Goal: Obtain resource: Download file/media

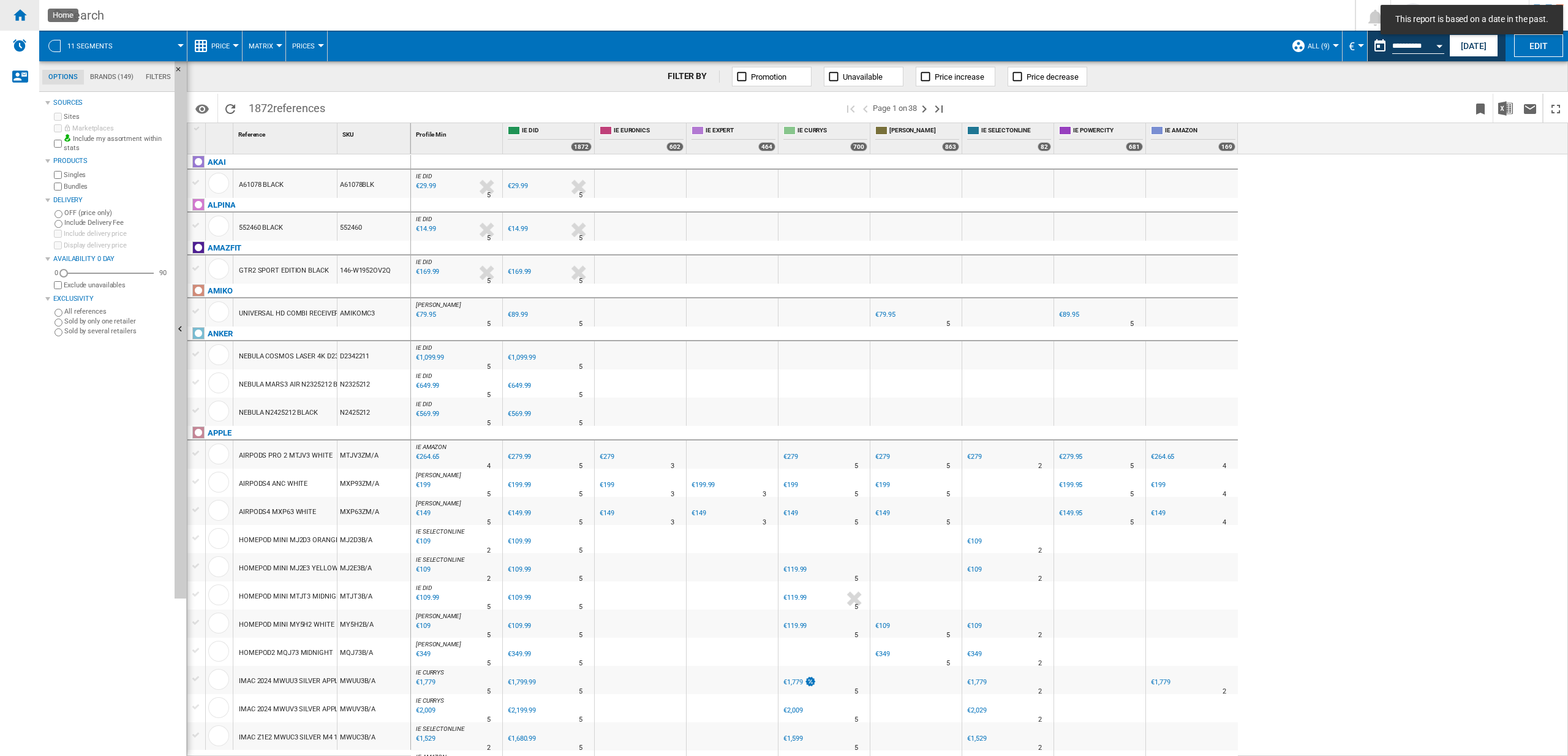
click at [26, 12] on ng-md-icon "Home" at bounding box center [19, 15] width 15 height 15
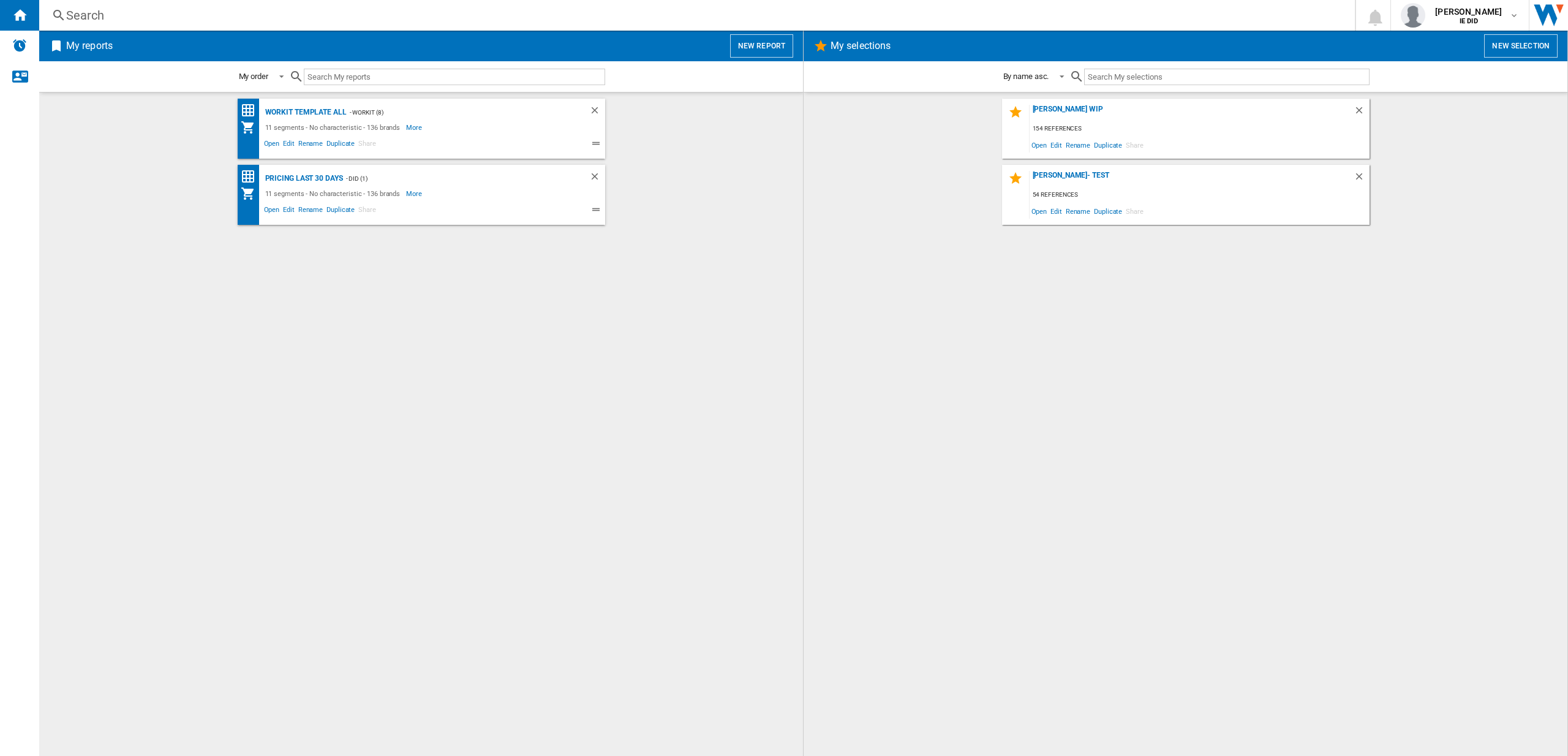
click at [743, 49] on button "New report" at bounding box center [761, 46] width 63 height 24
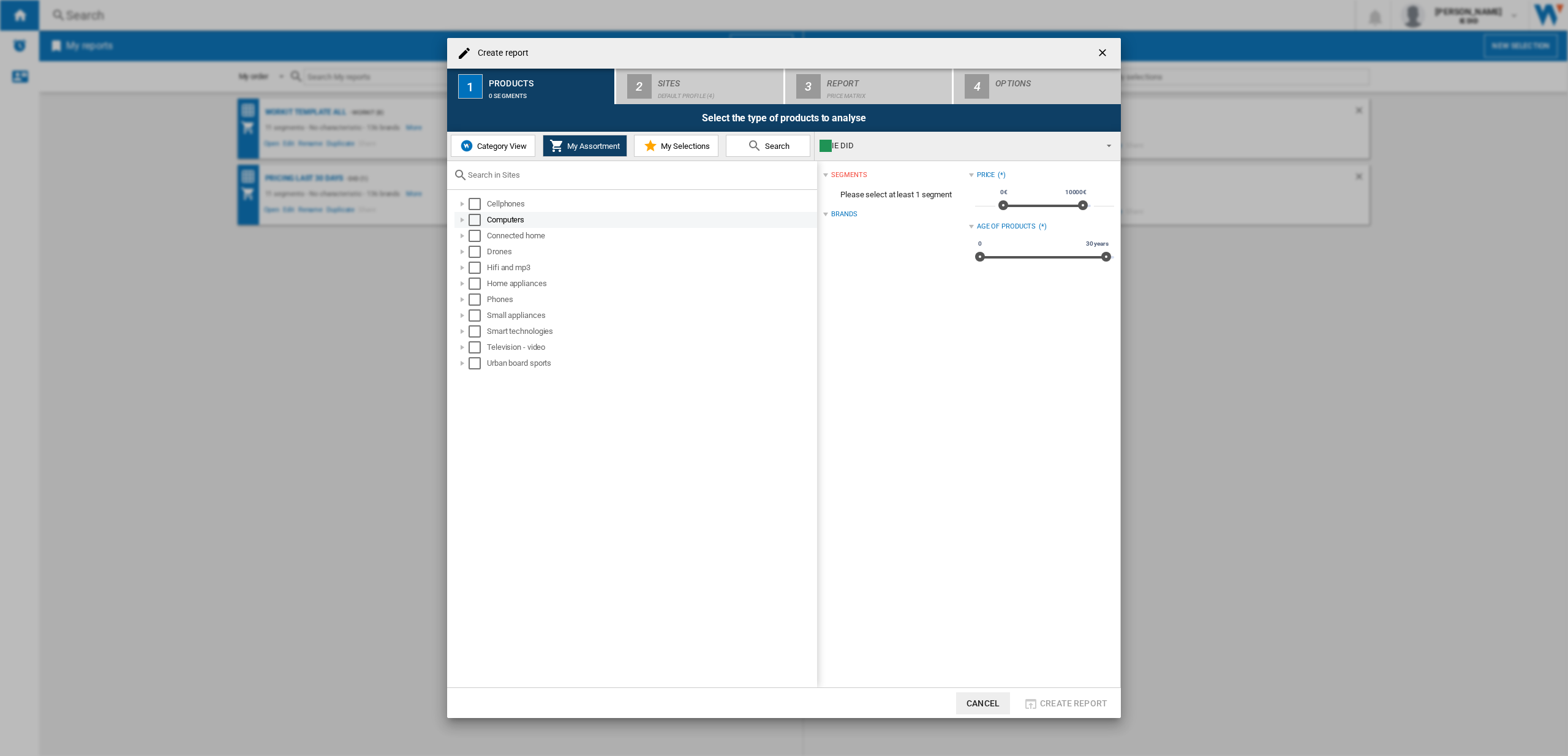
drag, startPoint x: 479, startPoint y: 204, endPoint x: 473, endPoint y: 219, distance: 16.2
click at [479, 205] on div "Select" at bounding box center [475, 204] width 12 height 12
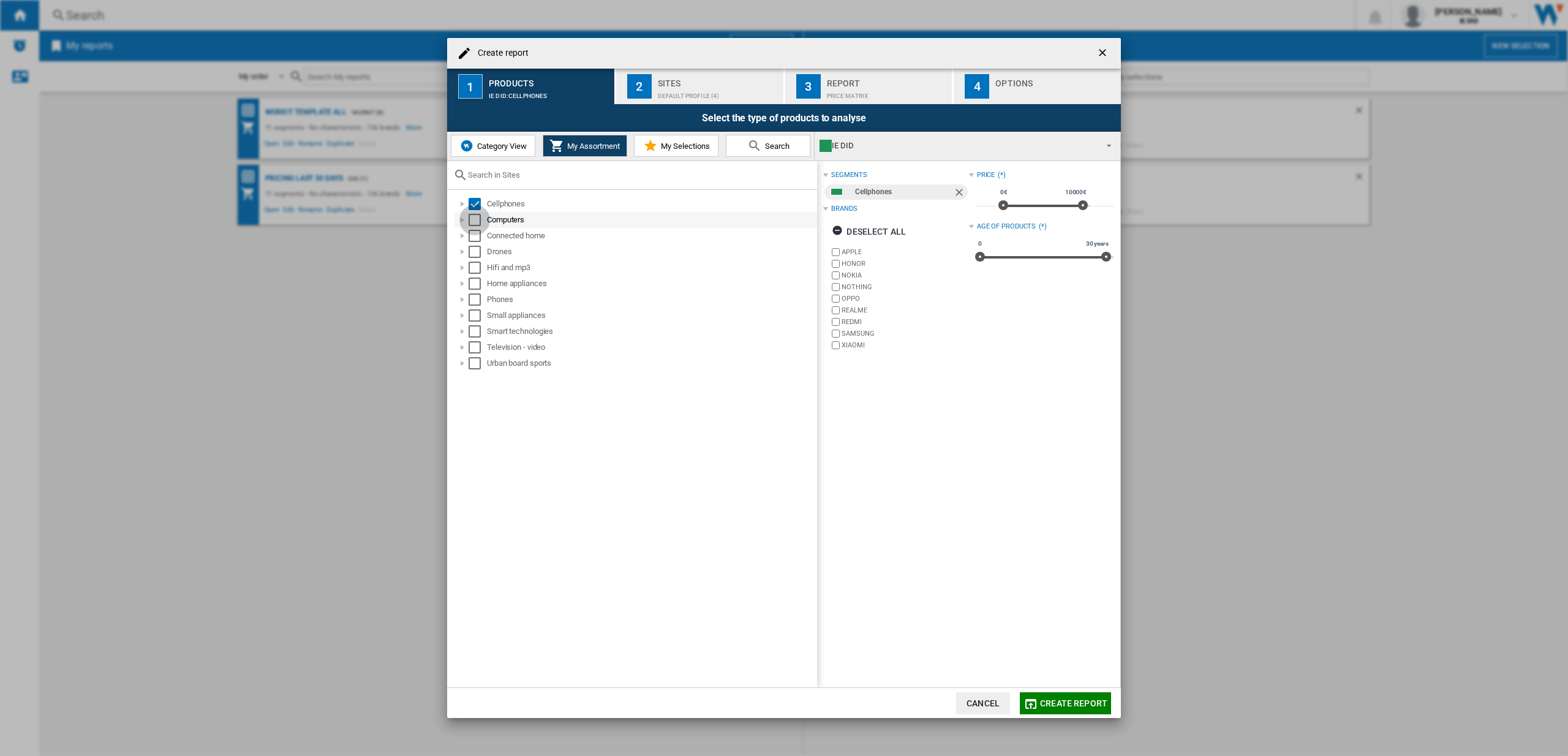
drag, startPoint x: 472, startPoint y: 221, endPoint x: 478, endPoint y: 226, distance: 7.8
click at [472, 221] on div "Select" at bounding box center [475, 220] width 12 height 12
drag, startPoint x: 476, startPoint y: 232, endPoint x: 472, endPoint y: 255, distance: 23.3
click at [476, 232] on div "Select" at bounding box center [475, 236] width 12 height 12
drag, startPoint x: 476, startPoint y: 252, endPoint x: 476, endPoint y: 265, distance: 13.0
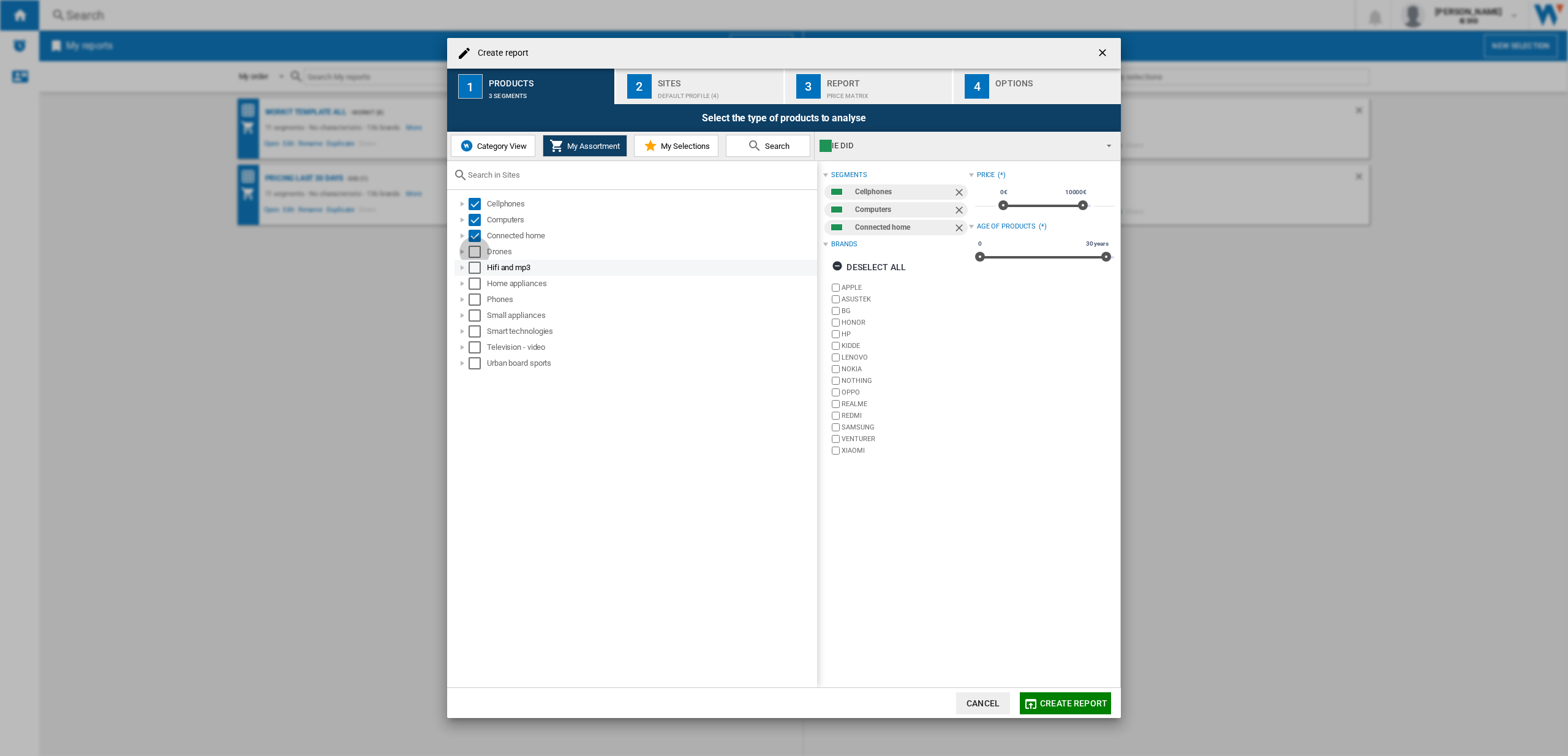
click at [477, 252] on div "Select" at bounding box center [475, 252] width 12 height 12
drag, startPoint x: 475, startPoint y: 265, endPoint x: 477, endPoint y: 276, distance: 11.2
click at [475, 266] on div "Select" at bounding box center [475, 268] width 12 height 12
drag, startPoint x: 472, startPoint y: 281, endPoint x: 488, endPoint y: 297, distance: 22.6
click at [472, 281] on div "Select" at bounding box center [475, 284] width 12 height 12
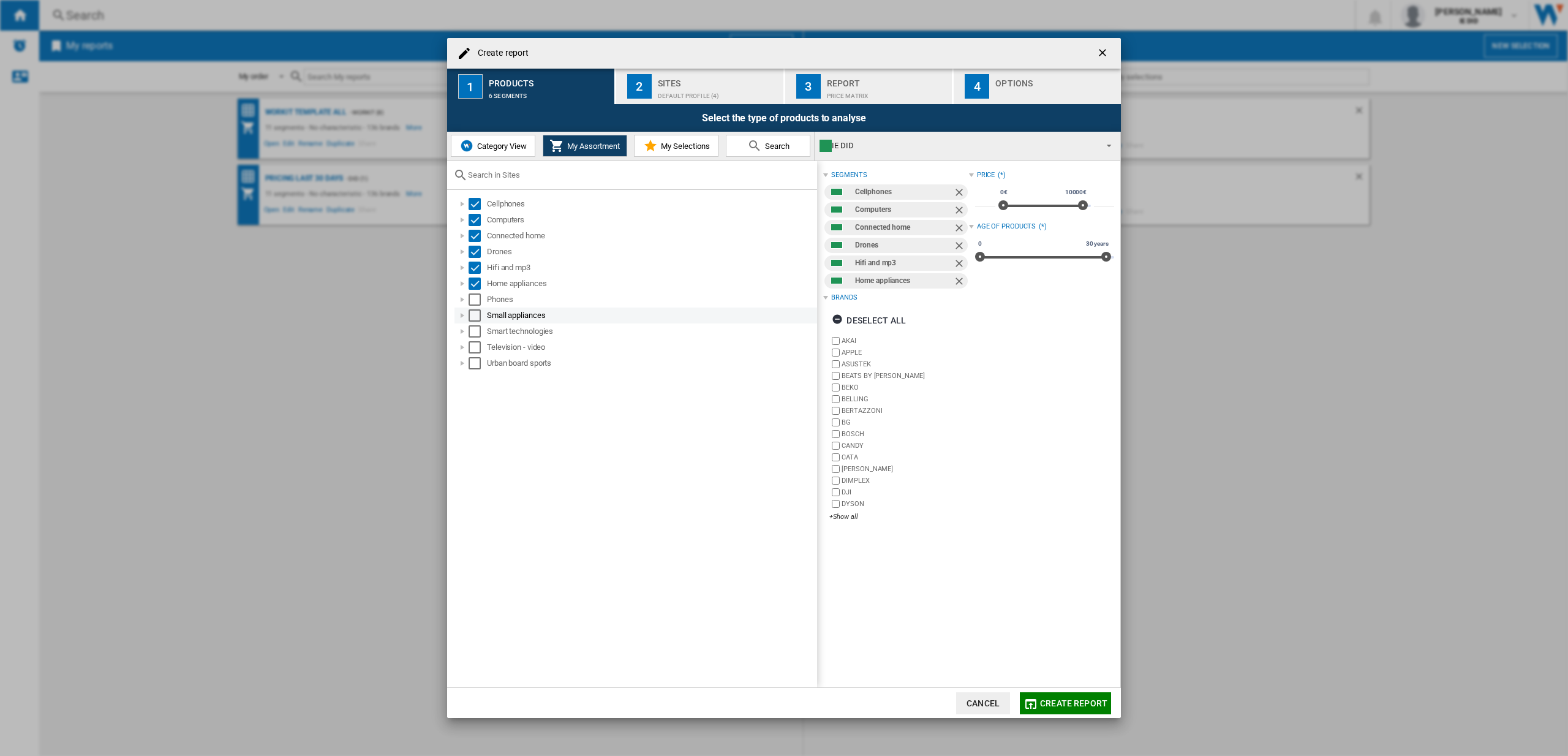
drag, startPoint x: 475, startPoint y: 298, endPoint x: 477, endPoint y: 317, distance: 19.1
click at [476, 298] on div "Select" at bounding box center [475, 300] width 12 height 12
drag, startPoint x: 474, startPoint y: 318, endPoint x: 475, endPoint y: 328, distance: 10.0
click at [474, 318] on div "Select" at bounding box center [475, 316] width 12 height 12
drag, startPoint x: 474, startPoint y: 330, endPoint x: 476, endPoint y: 338, distance: 8.2
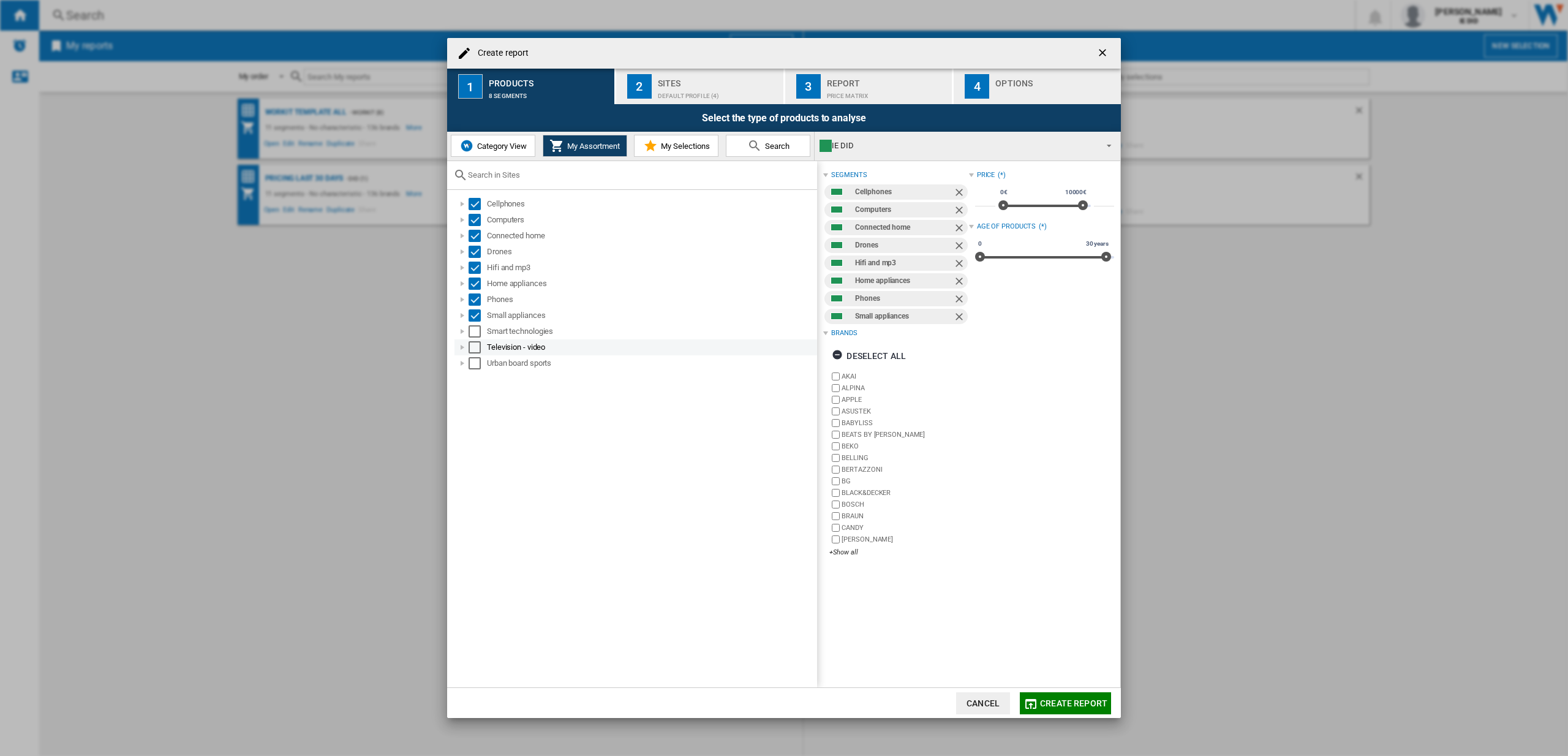
click at [475, 331] on div "Select" at bounding box center [475, 332] width 12 height 12
drag, startPoint x: 474, startPoint y: 347, endPoint x: 473, endPoint y: 359, distance: 12.0
click at [474, 347] on div "Select" at bounding box center [475, 347] width 12 height 12
click at [474, 363] on div "Select" at bounding box center [475, 363] width 12 height 12
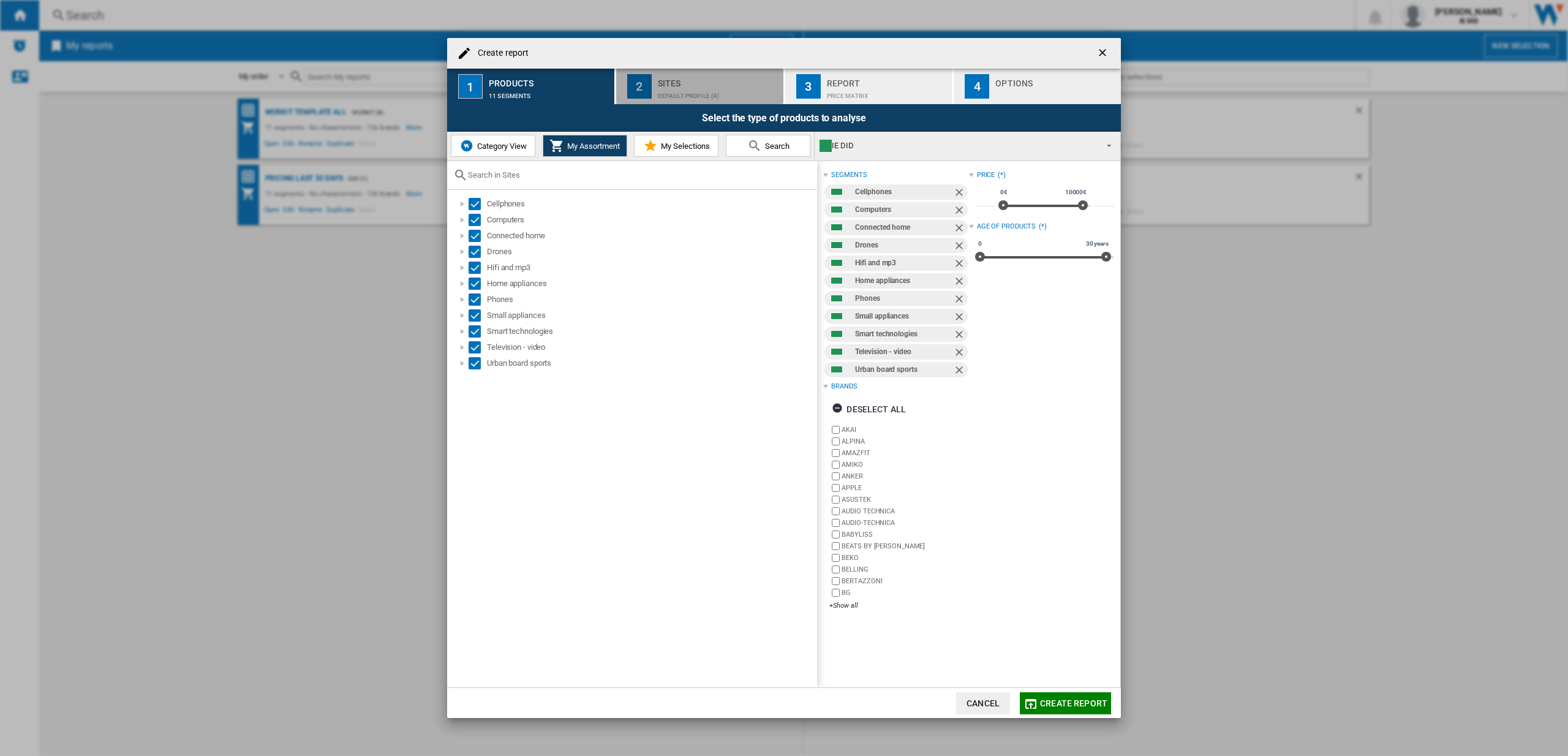
drag, startPoint x: 651, startPoint y: 79, endPoint x: 657, endPoint y: 94, distance: 16.2
click at [652, 79] on button "2 Sites Default profile (4)" at bounding box center [700, 86] width 169 height 35
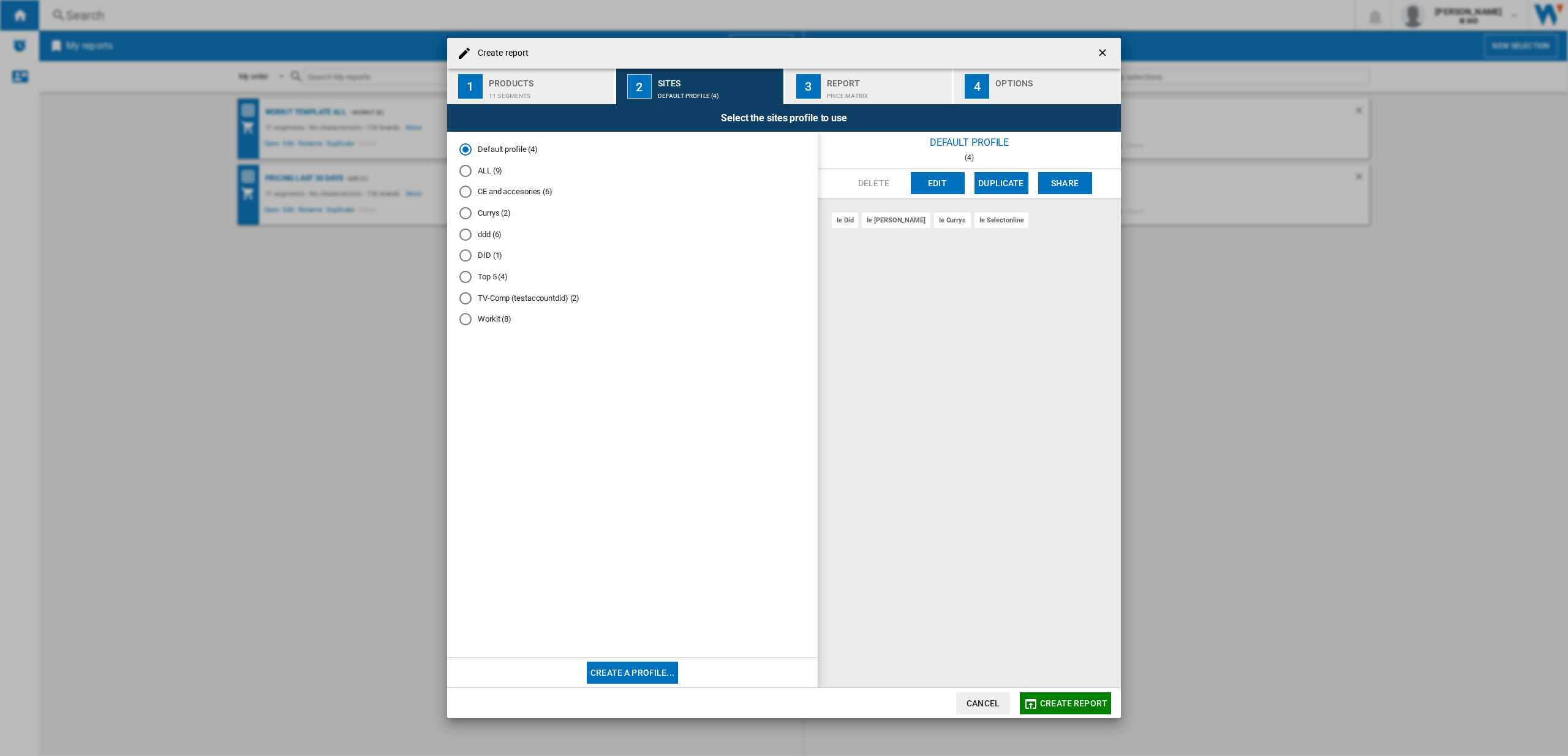
click at [467, 169] on div "ALL (9)" at bounding box center [465, 171] width 12 height 12
click at [1065, 702] on span "Create report" at bounding box center [1074, 703] width 67 height 10
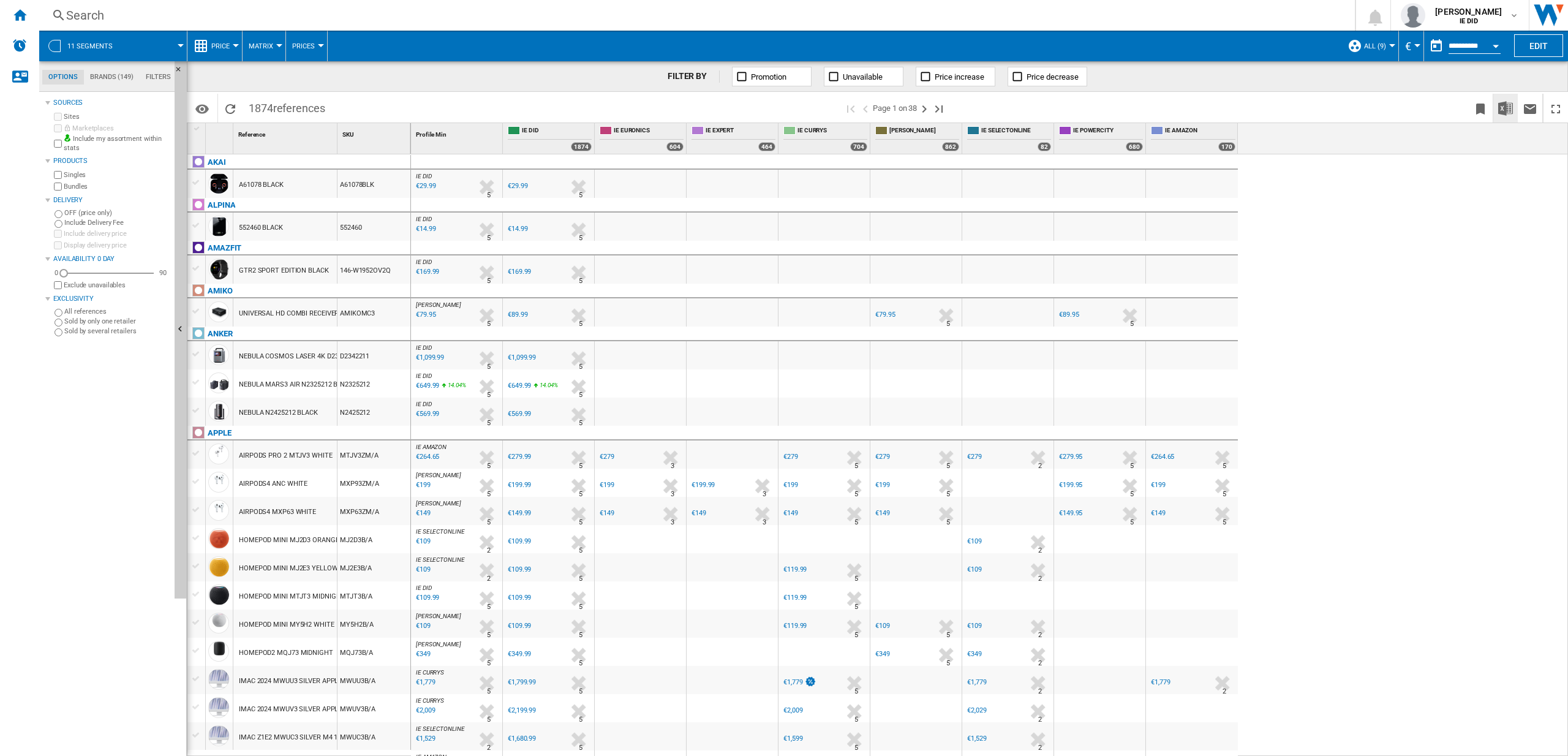
click at [1510, 108] on img "Download in Excel" at bounding box center [1505, 108] width 15 height 15
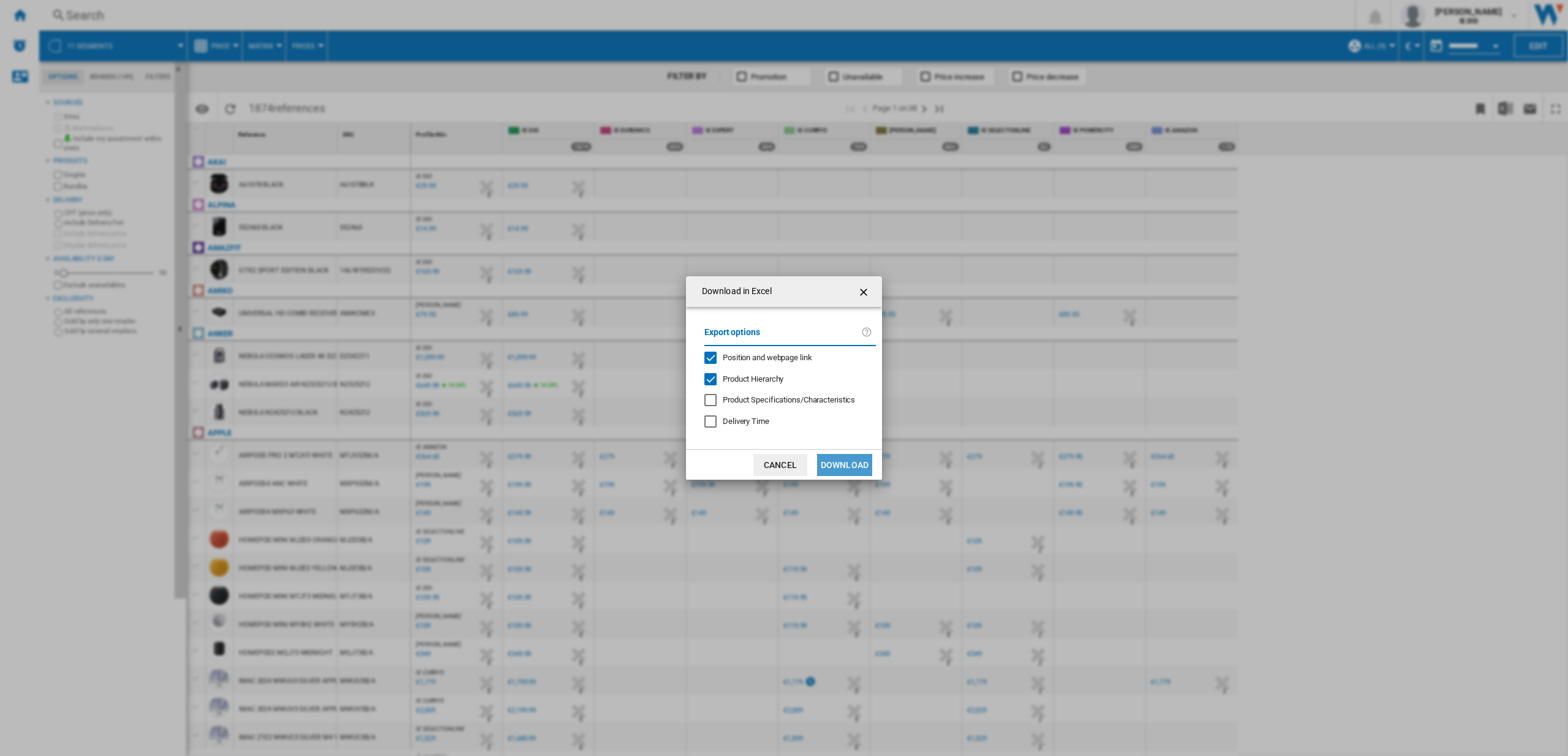
click at [847, 465] on button "Download" at bounding box center [844, 465] width 55 height 22
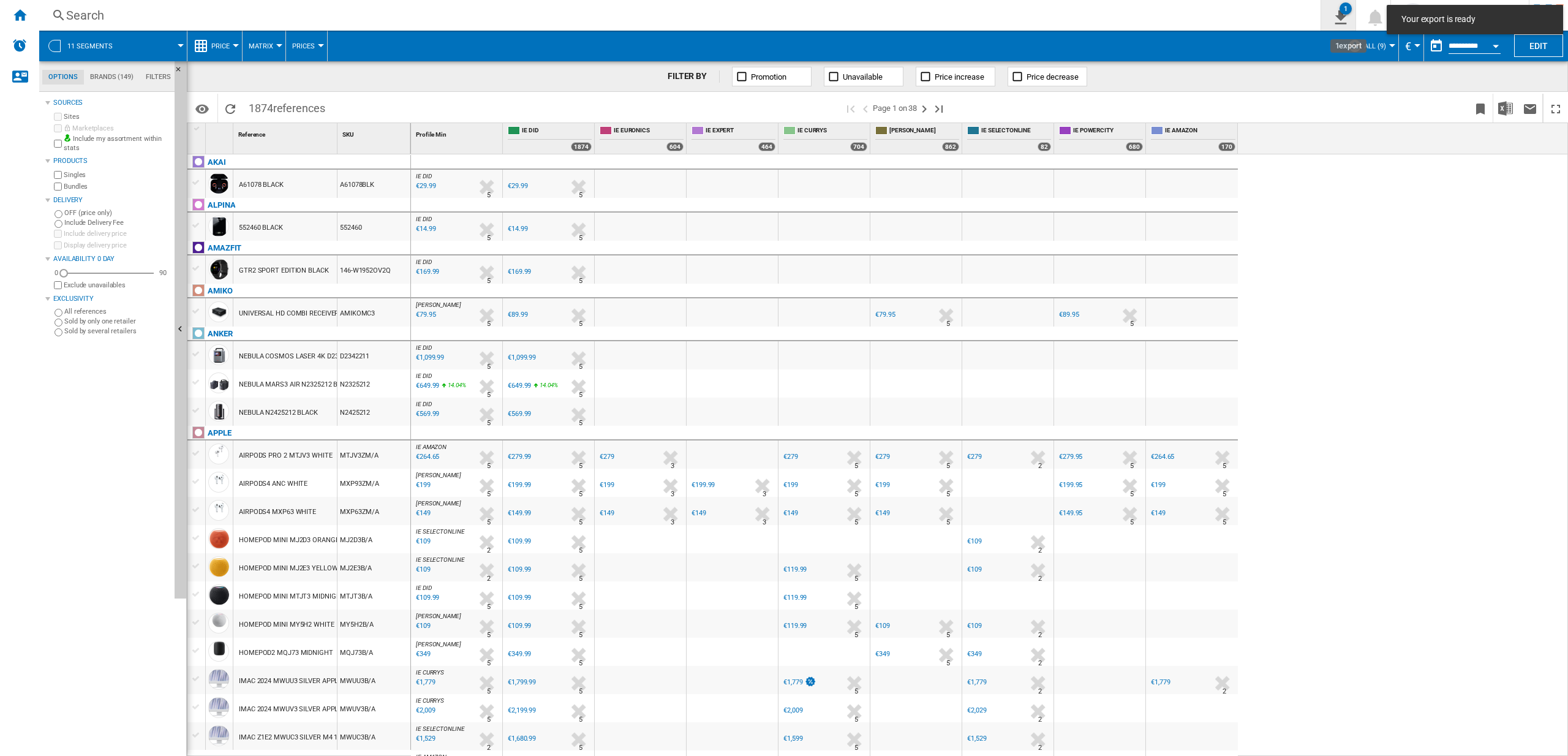
click at [1352, 8] on div "1" at bounding box center [1345, 9] width 12 height 12
